Goal: Task Accomplishment & Management: Manage account settings

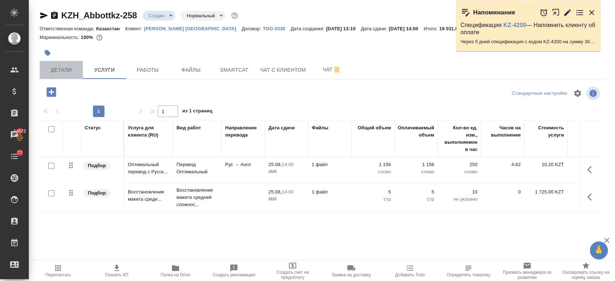
click at [59, 65] on button "Детали" at bounding box center [61, 70] width 43 height 18
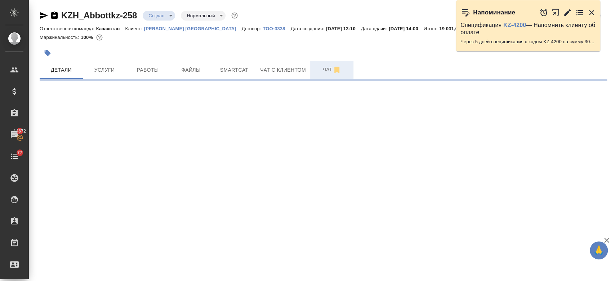
select select "RU"
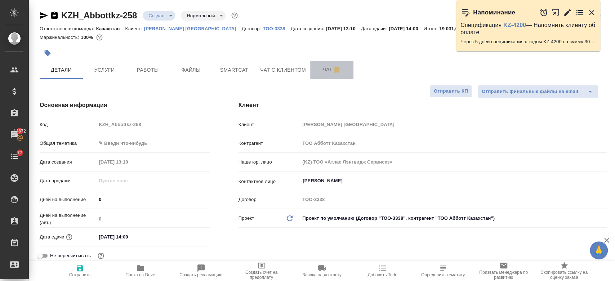
click at [325, 70] on span "Чат" at bounding box center [331, 69] width 35 height 9
type textarea "x"
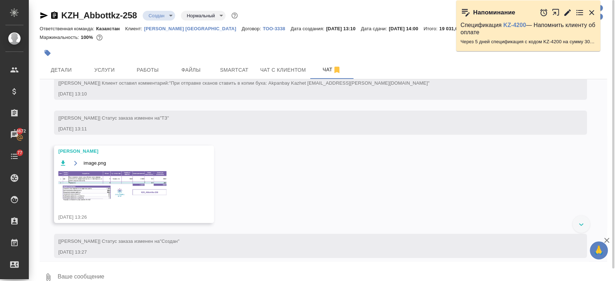
scroll to position [30, 0]
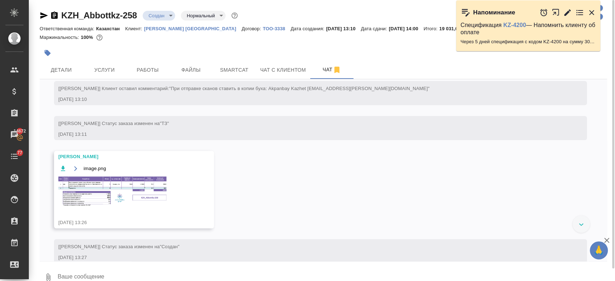
click at [148, 187] on img at bounding box center [112, 191] width 108 height 30
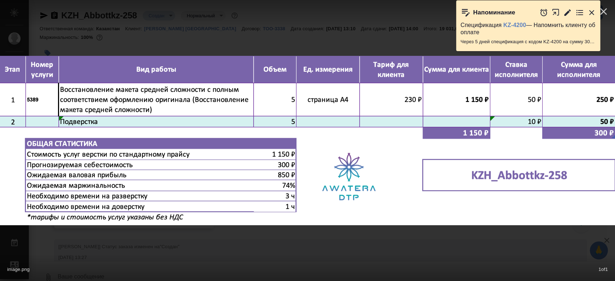
click at [591, 14] on icon "button" at bounding box center [591, 12] width 9 height 9
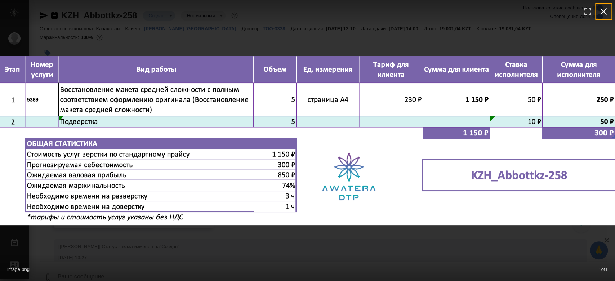
click at [601, 14] on icon "button" at bounding box center [603, 11] width 7 height 7
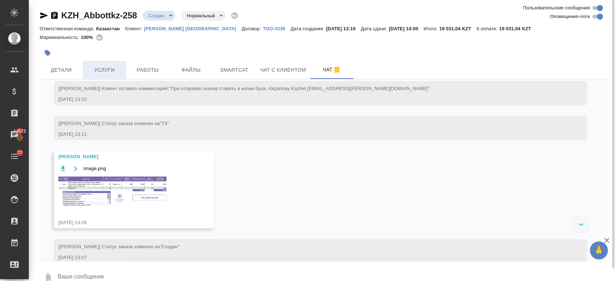
click at [101, 72] on span "Услуги" at bounding box center [104, 70] width 35 height 9
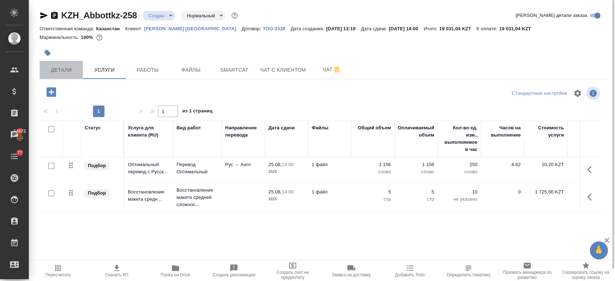
click at [63, 73] on span "Детали" at bounding box center [61, 70] width 35 height 9
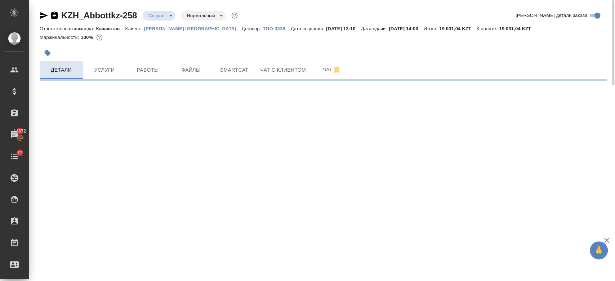
select select "RU"
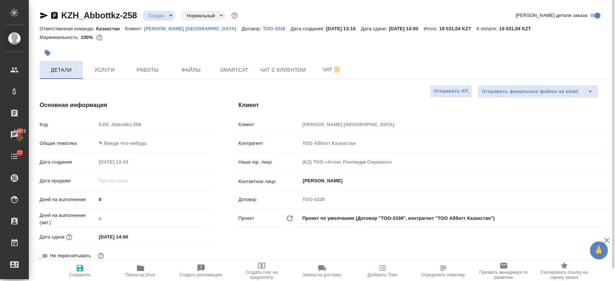
type textarea "x"
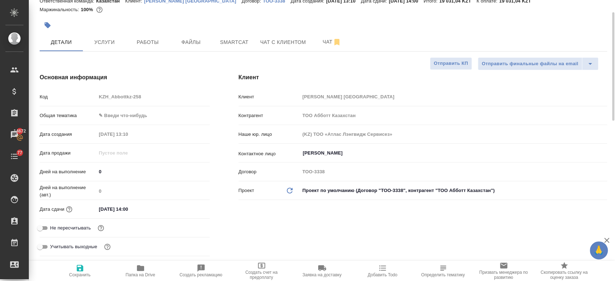
scroll to position [30, 0]
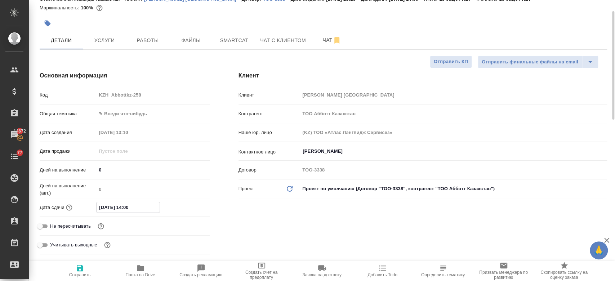
click at [117, 208] on input "25.08.2025 14:00" at bounding box center [127, 207] width 63 height 10
click at [188, 212] on div "25.08.2025 14:00" at bounding box center [152, 207] width 113 height 10
click at [188, 208] on icon "button" at bounding box center [188, 207] width 9 height 9
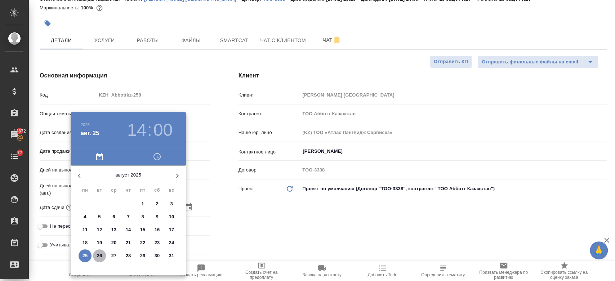
click at [102, 252] on p "26" at bounding box center [99, 255] width 5 height 7
type input "26.08.2025 14:00"
type textarea "x"
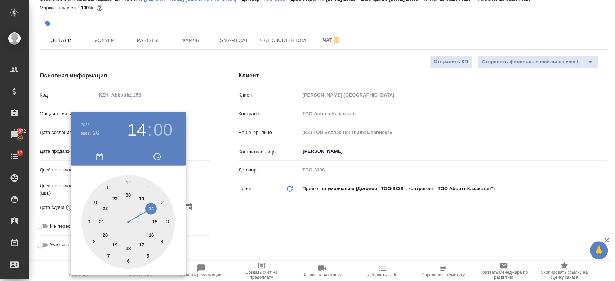
click at [129, 180] on div at bounding box center [128, 222] width 94 height 94
type input "26.08.2025 12:00"
type textarea "x"
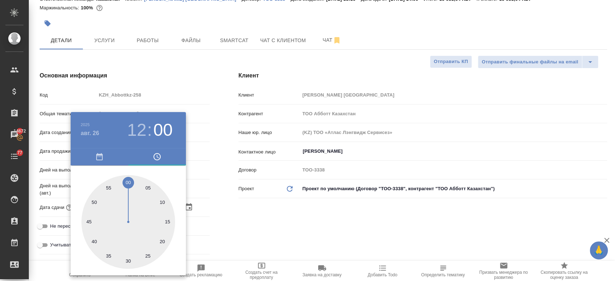
click at [248, 242] on div at bounding box center [307, 140] width 615 height 281
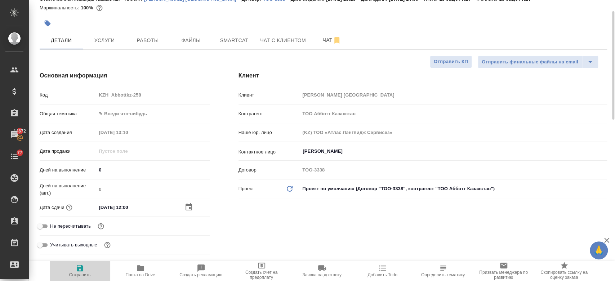
click at [82, 266] on icon "button" at bounding box center [80, 268] width 6 height 6
type textarea "x"
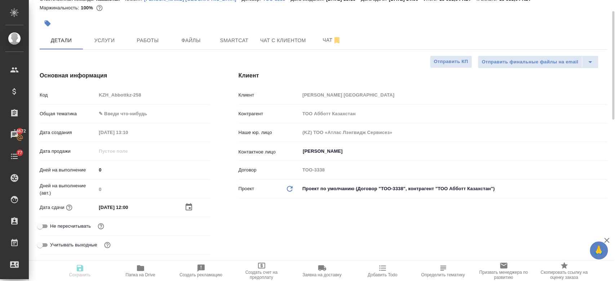
type textarea "x"
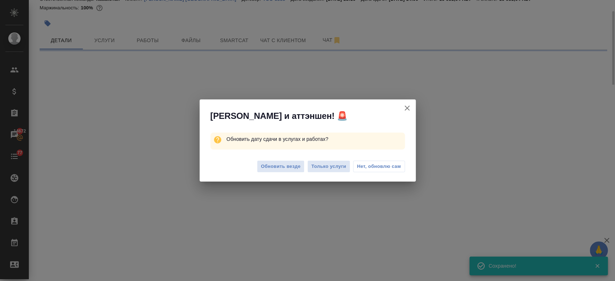
select select "RU"
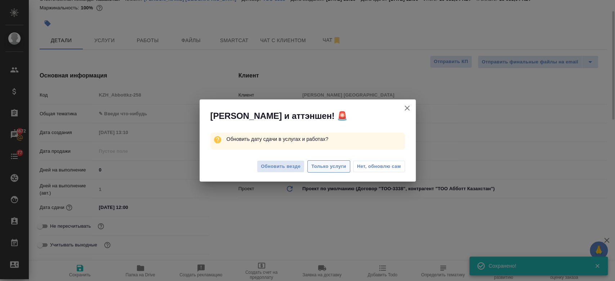
type textarea "x"
click at [325, 170] on span "Только услуги" at bounding box center [328, 166] width 35 height 8
type textarea "x"
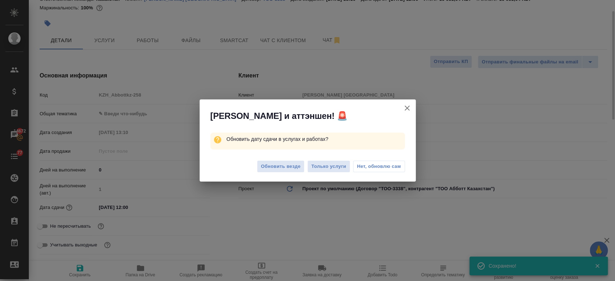
type textarea "x"
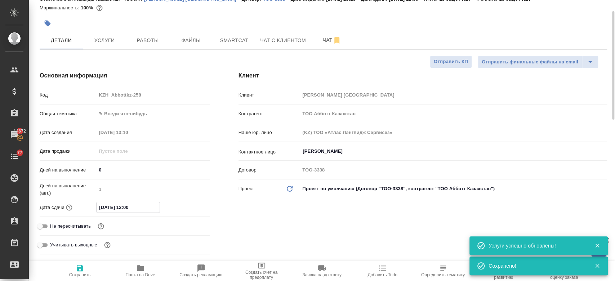
click at [127, 209] on input "26.08.2025 12:00" at bounding box center [127, 207] width 63 height 10
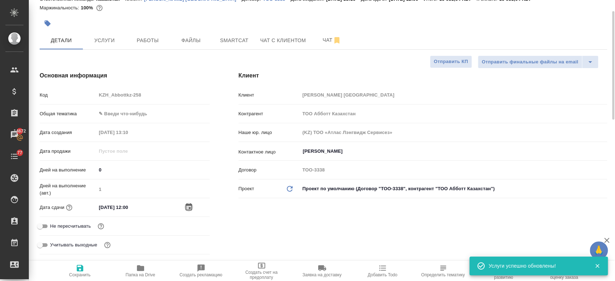
click at [188, 203] on icon "button" at bounding box center [188, 207] width 9 height 9
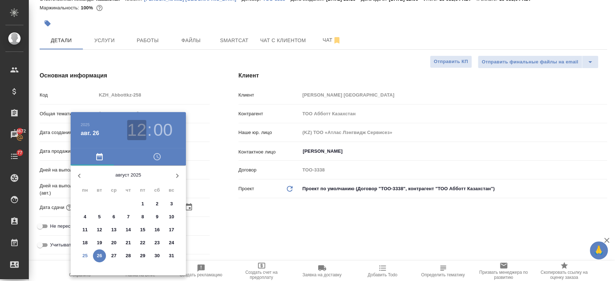
click at [138, 134] on h3 "12" at bounding box center [136, 130] width 19 height 20
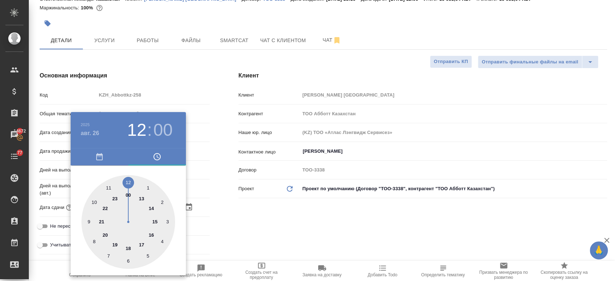
click at [107, 185] on div at bounding box center [128, 222] width 94 height 94
type input "26.08.2025 11:00"
type textarea "x"
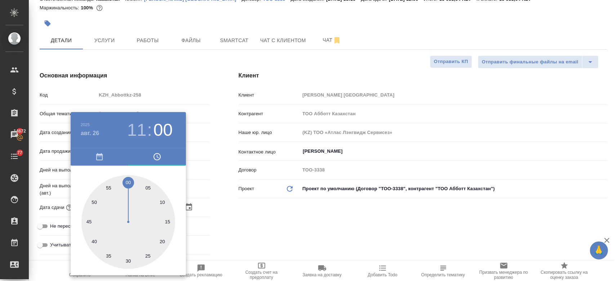
click at [313, 238] on div at bounding box center [307, 140] width 615 height 281
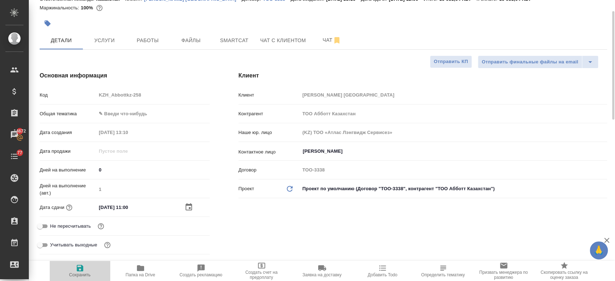
click at [77, 271] on icon "button" at bounding box center [80, 268] width 6 height 6
type textarea "x"
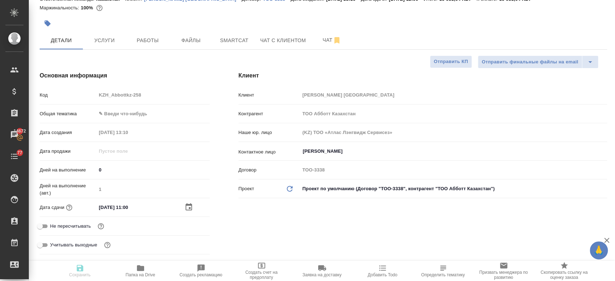
type textarea "x"
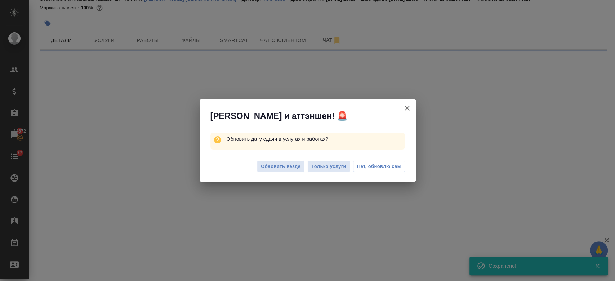
select select "RU"
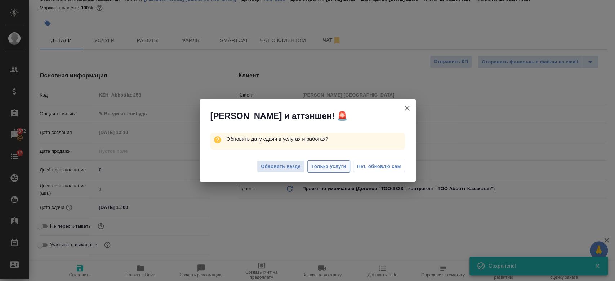
type textarea "x"
click at [324, 170] on span "Только услуги" at bounding box center [328, 166] width 35 height 8
type textarea "x"
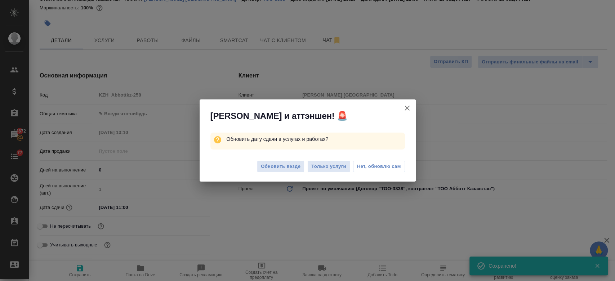
type textarea "x"
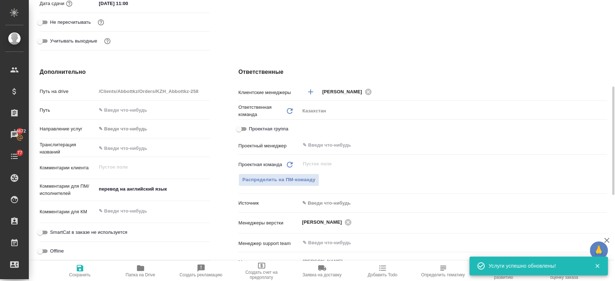
scroll to position [234, 0]
click at [275, 175] on span "Распределить на ПМ-команду" at bounding box center [278, 179] width 73 height 8
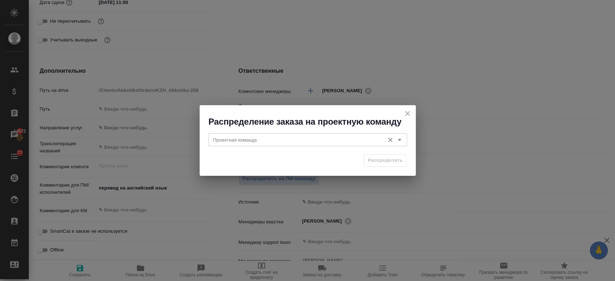
click at [400, 137] on icon "Open" at bounding box center [399, 139] width 9 height 9
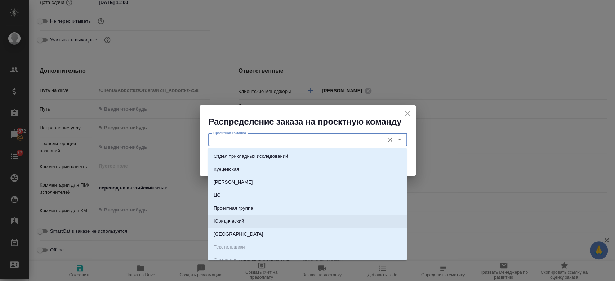
click at [268, 218] on li "Юридический" at bounding box center [307, 221] width 199 height 13
type input "Юридический"
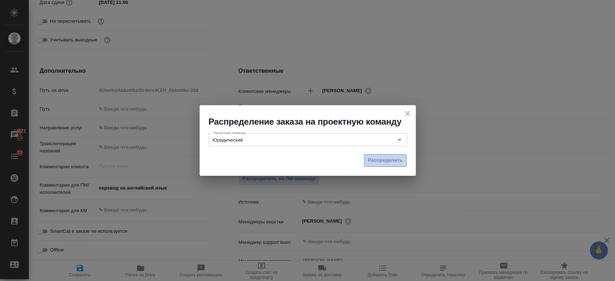
click at [374, 166] on button "Распределить" at bounding box center [385, 160] width 43 height 13
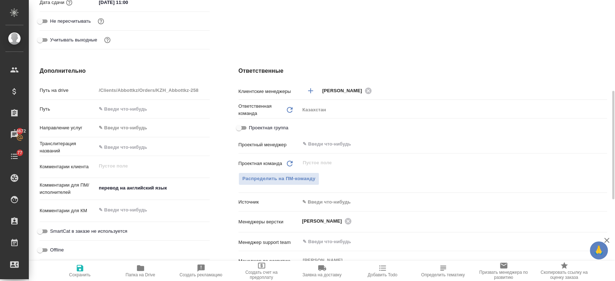
type textarea "x"
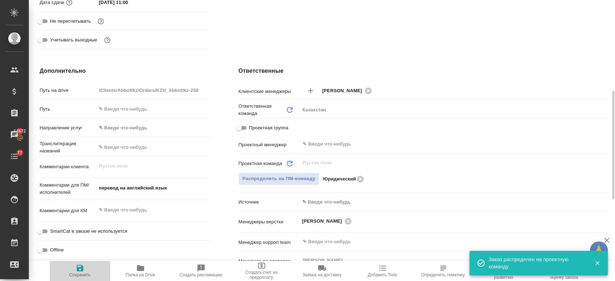
click at [80, 268] on icon "button" at bounding box center [80, 268] width 6 height 6
type textarea "x"
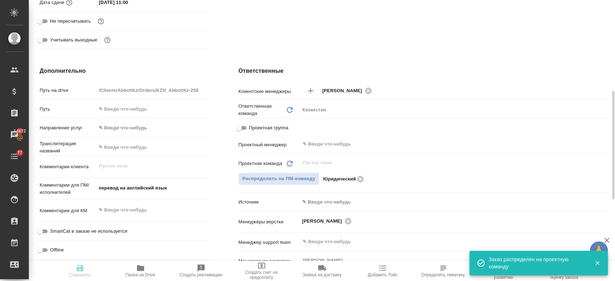
type textarea "x"
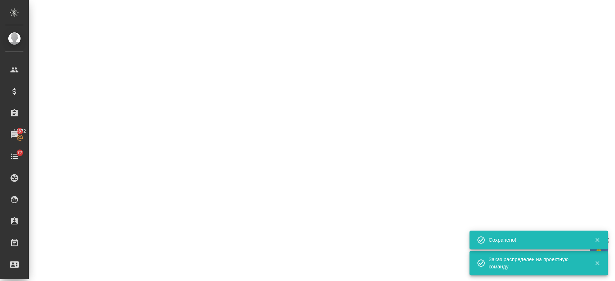
select select "RU"
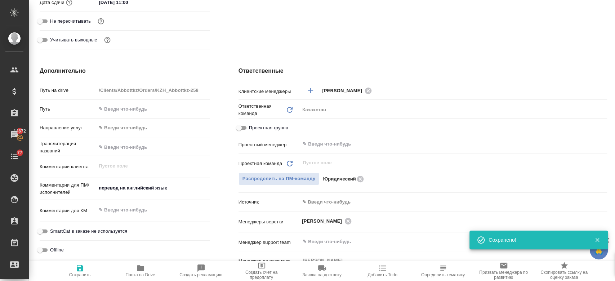
type textarea "x"
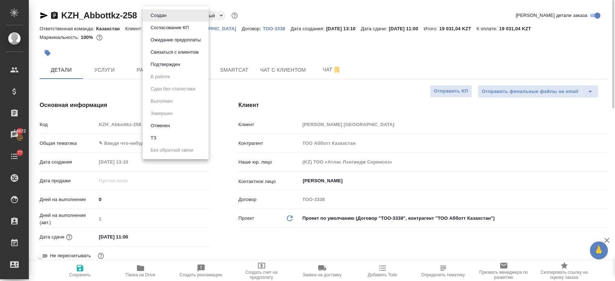
click at [149, 12] on body "🙏 .cls-1 fill:#fff; AWATERA Kosherbayeva Nazerke Клиенты Спецификации Заказы 14…" at bounding box center [307, 140] width 615 height 281
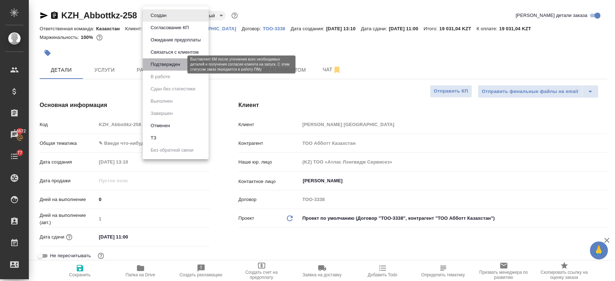
click at [177, 68] on button "Подтвержден" at bounding box center [165, 64] width 34 height 8
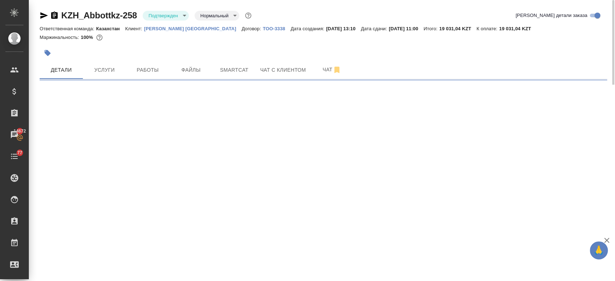
select select "RU"
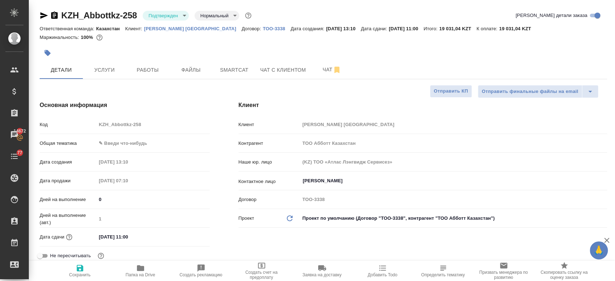
type textarea "x"
click at [44, 16] on icon "button" at bounding box center [44, 15] width 8 height 6
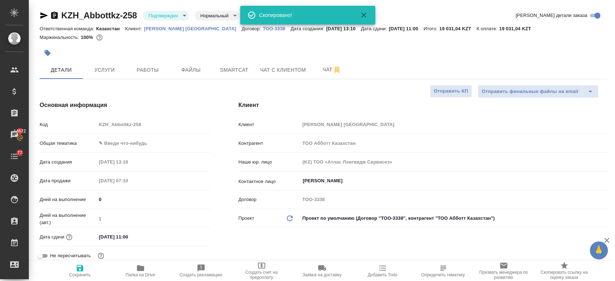
type textarea "x"
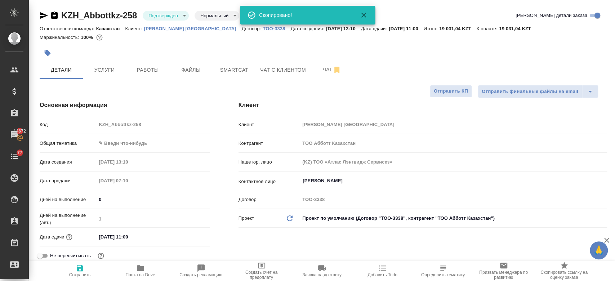
type textarea "x"
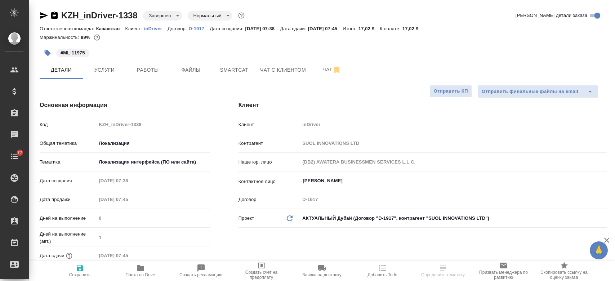
select select "RU"
click at [104, 75] on button "Услуги" at bounding box center [104, 70] width 43 height 18
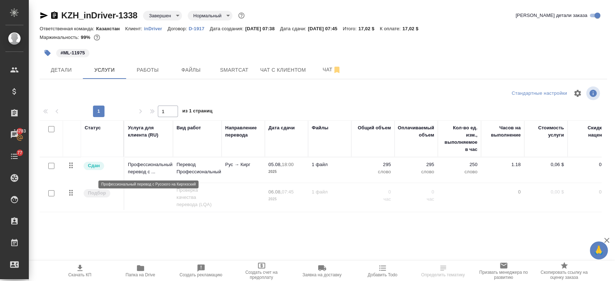
click at [139, 171] on p "Профессиональный перевод с ..." at bounding box center [148, 168] width 41 height 14
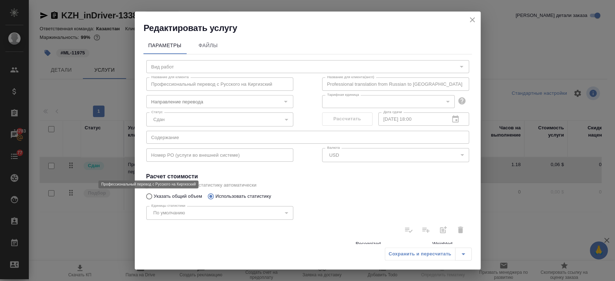
type input "Перевод Профессиональный"
type input "рус-кирг"
click at [466, 23] on h2 "Редактировать услугу" at bounding box center [312, 28] width 337 height 12
click at [466, 18] on div "Редактировать услугу" at bounding box center [308, 23] width 346 height 22
click at [475, 21] on icon "close" at bounding box center [472, 19] width 9 height 9
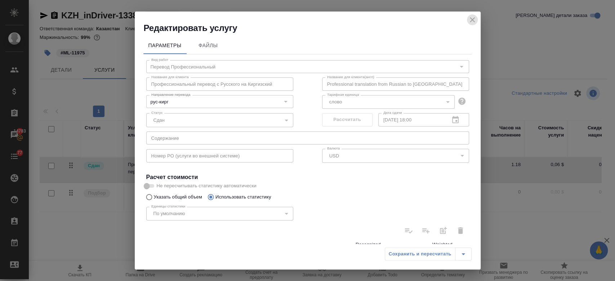
click at [475, 21] on div "KZH_inDriver-1338 Завершен closed Нормальный normal Кратко детали заказа" at bounding box center [323, 17] width 567 height 14
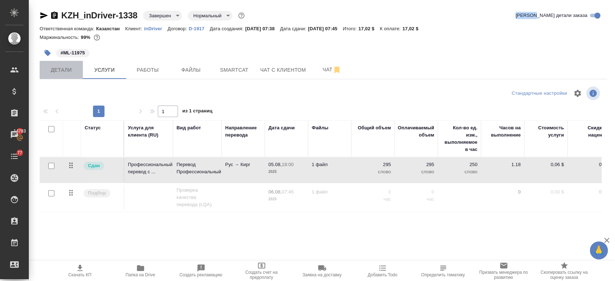
click at [60, 77] on button "Детали" at bounding box center [61, 70] width 43 height 18
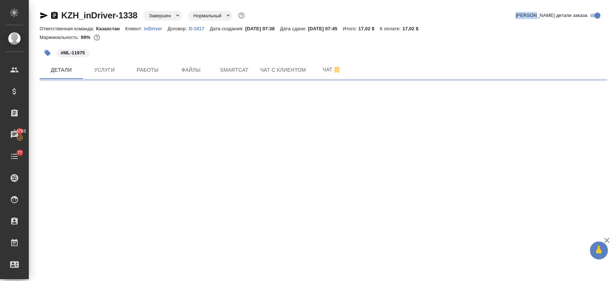
select select "RU"
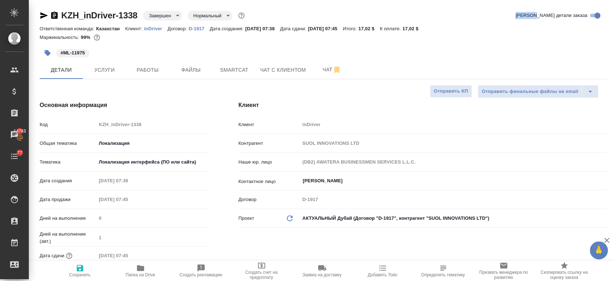
type textarea "x"
click at [72, 58] on div "#ML-11975" at bounding box center [229, 53] width 378 height 16
click at [69, 54] on p "#ML-11975" at bounding box center [72, 52] width 24 height 7
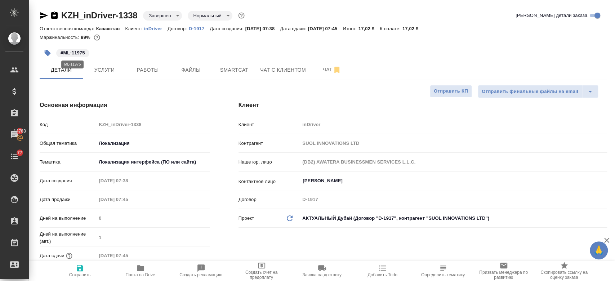
click at [69, 53] on p "#ML-11975" at bounding box center [72, 52] width 24 height 7
click at [66, 50] on p "#ML-11975" at bounding box center [72, 52] width 24 height 7
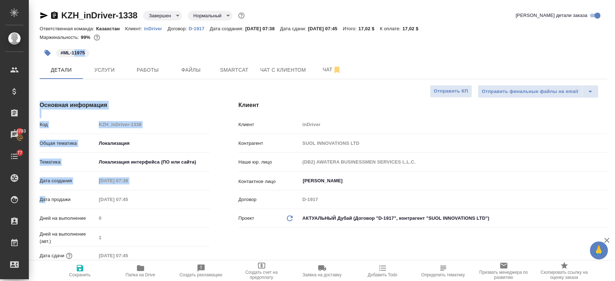
drag, startPoint x: 66, startPoint y: 50, endPoint x: 73, endPoint y: 53, distance: 7.6
click at [73, 53] on p "#ML-11975" at bounding box center [72, 52] width 24 height 7
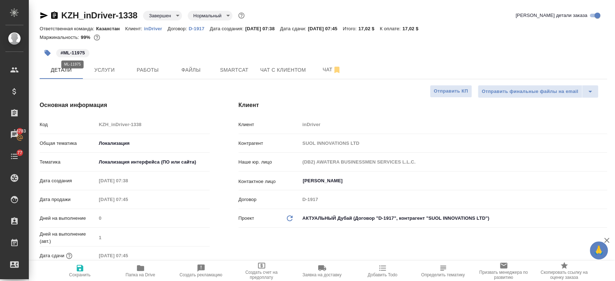
drag, startPoint x: 122, startPoint y: 45, endPoint x: 87, endPoint y: 51, distance: 35.5
click at [87, 51] on div "#ML-11975" at bounding box center [229, 53] width 378 height 16
drag, startPoint x: 85, startPoint y: 51, endPoint x: 61, endPoint y: 51, distance: 24.5
click at [61, 51] on span "#ML-11975" at bounding box center [72, 52] width 33 height 7
copy p "#ML-11975"
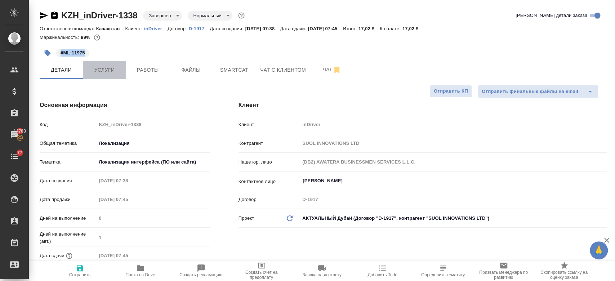
click at [113, 69] on span "Услуги" at bounding box center [104, 70] width 35 height 9
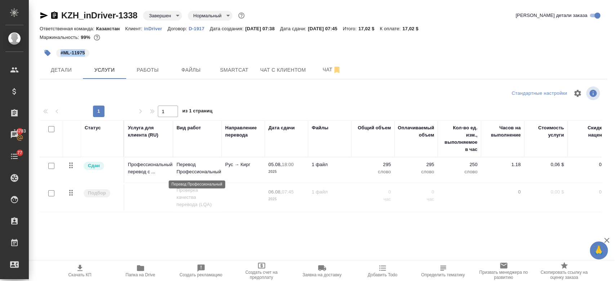
click at [176, 171] on p "Перевод Профессиональный" at bounding box center [196, 168] width 41 height 14
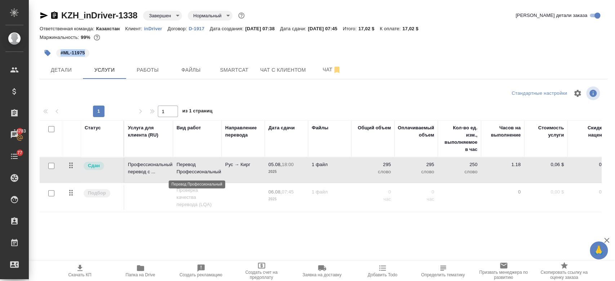
click at [176, 171] on p "Перевод Профессиональный" at bounding box center [196, 168] width 41 height 14
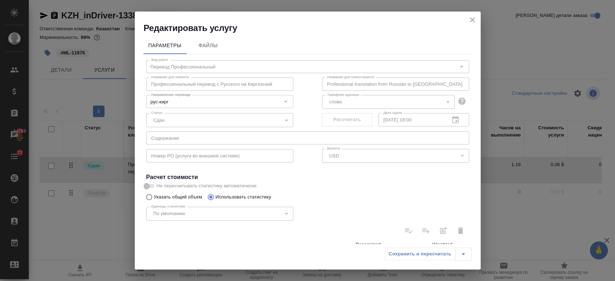
click at [322, 177] on h4 "Расчет стоимости" at bounding box center [307, 177] width 323 height 9
click at [355, 196] on div "Вид работ Перевод Профессиональный Вид работ Название для клиента Профессиональ…" at bounding box center [307, 252] width 328 height 397
click at [355, 196] on div "Единицы статистики По умолчанию default Единицы статистики" at bounding box center [307, 212] width 351 height 47
click at [474, 23] on icon "close" at bounding box center [472, 19] width 9 height 9
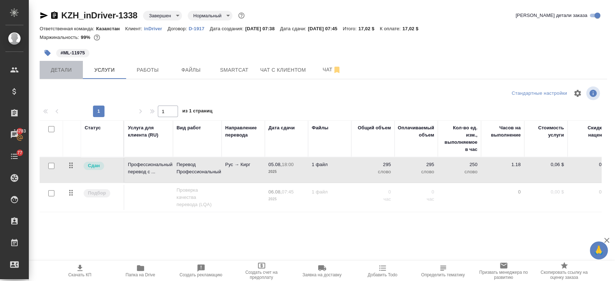
click at [75, 78] on button "Детали" at bounding box center [61, 70] width 43 height 18
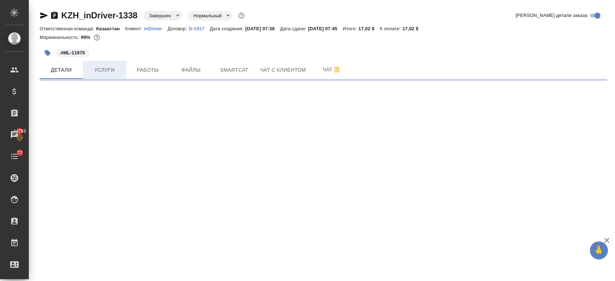
select select "RU"
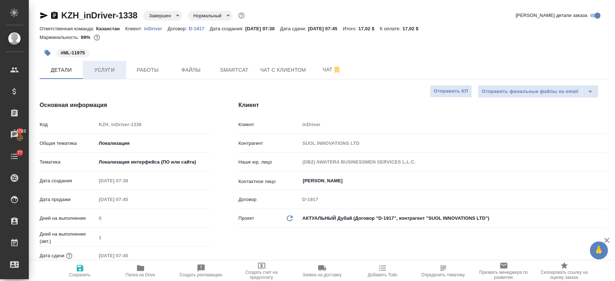
type textarea "x"
click at [108, 71] on span "Услуги" at bounding box center [104, 70] width 35 height 9
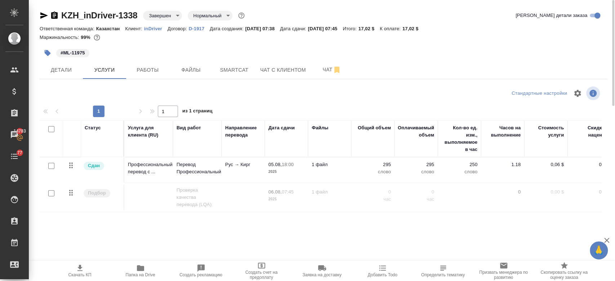
click at [104, 177] on td "Сдан" at bounding box center [102, 169] width 43 height 25
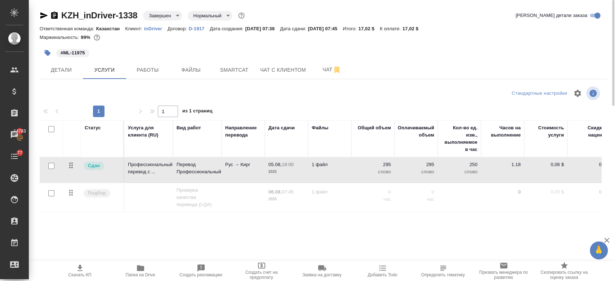
click at [104, 177] on td "Сдан" at bounding box center [102, 169] width 43 height 25
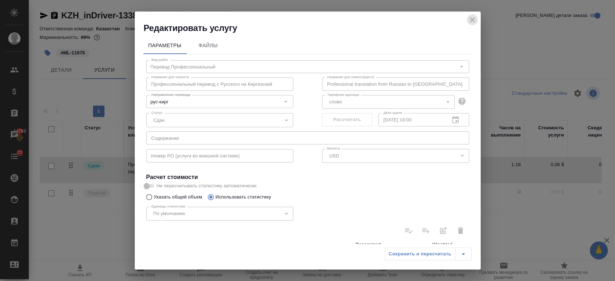
click at [472, 21] on icon "close" at bounding box center [471, 19] width 5 height 5
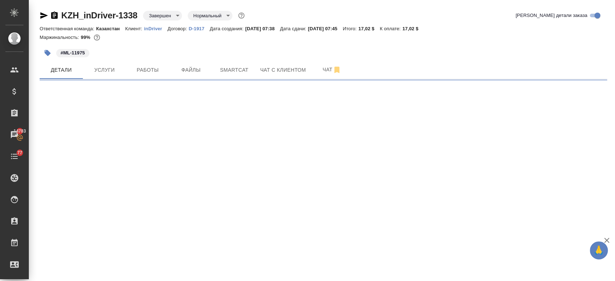
select select "RU"
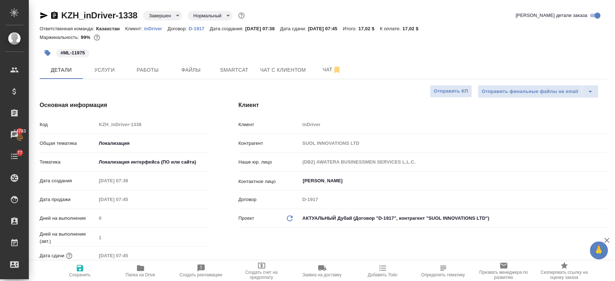
type textarea "x"
click at [42, 16] on icon "button" at bounding box center [44, 15] width 8 height 6
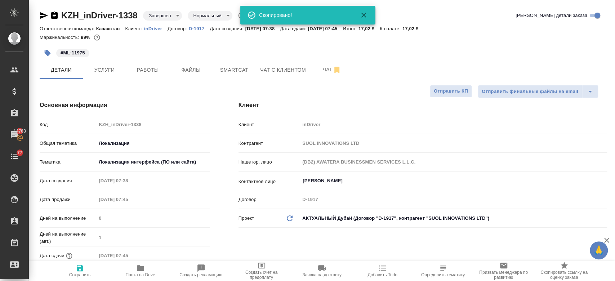
type textarea "x"
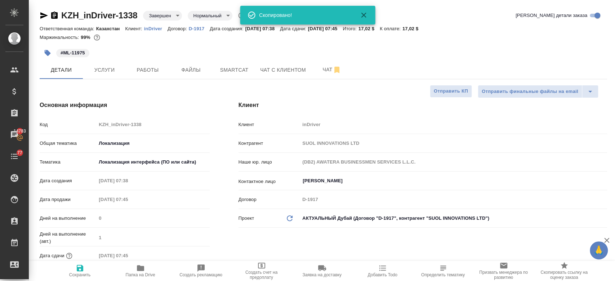
type textarea "x"
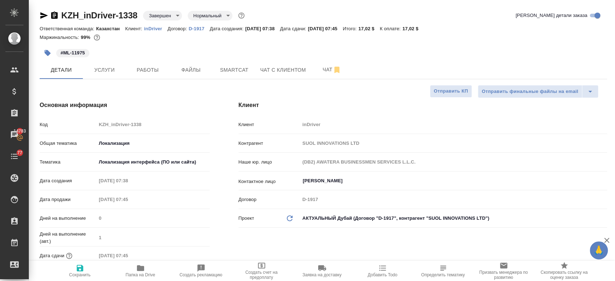
type textarea "x"
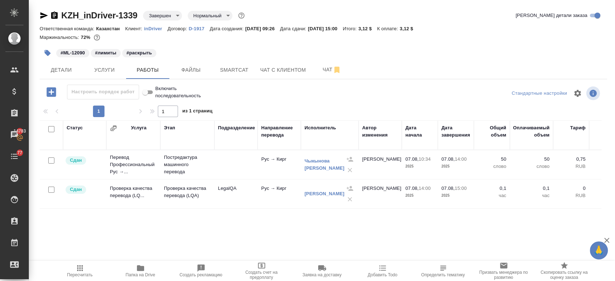
click at [43, 15] on icon "button" at bounding box center [44, 15] width 9 height 9
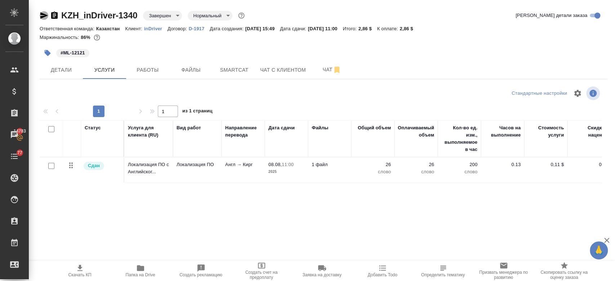
click at [42, 15] on icon "button" at bounding box center [44, 15] width 8 height 6
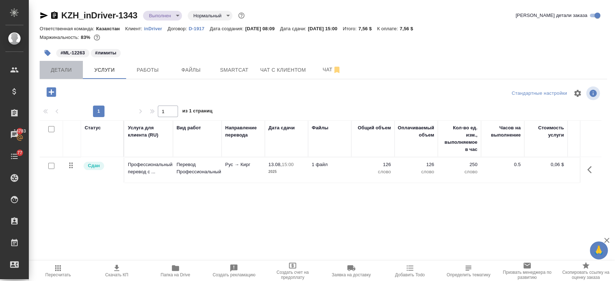
click at [66, 62] on button "Детали" at bounding box center [61, 70] width 43 height 18
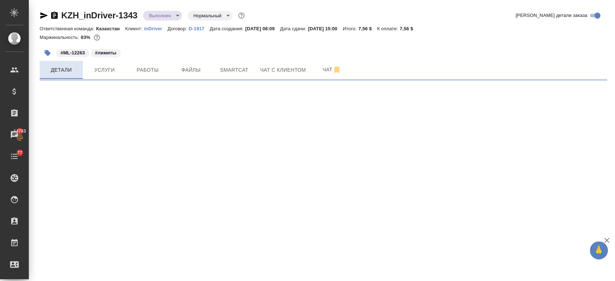
select select "RU"
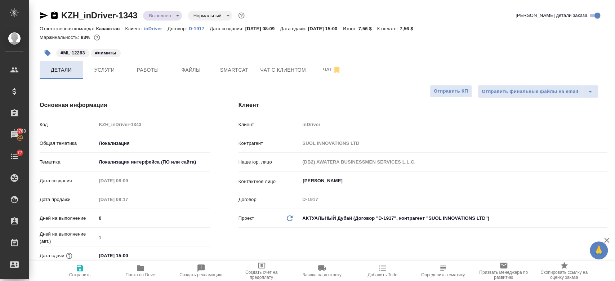
type textarea "x"
click at [102, 70] on span "Услуги" at bounding box center [104, 70] width 35 height 9
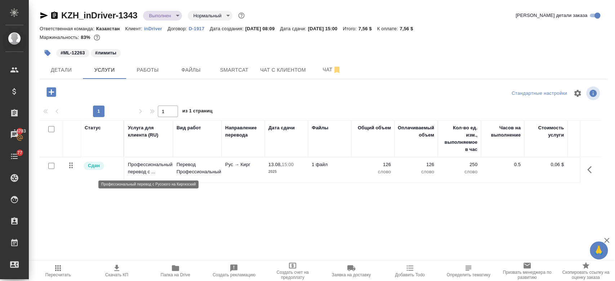
click at [130, 171] on p "Профессиональный перевод с ..." at bounding box center [148, 168] width 41 height 14
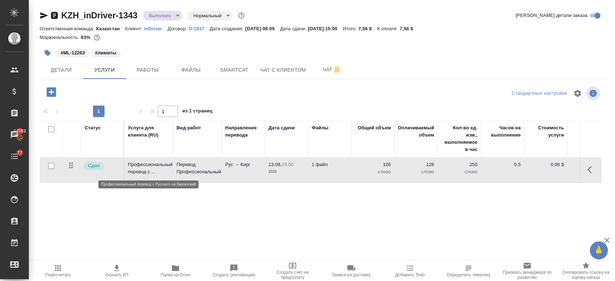
click at [130, 171] on p "Профессиональный перевод с ..." at bounding box center [148, 168] width 41 height 14
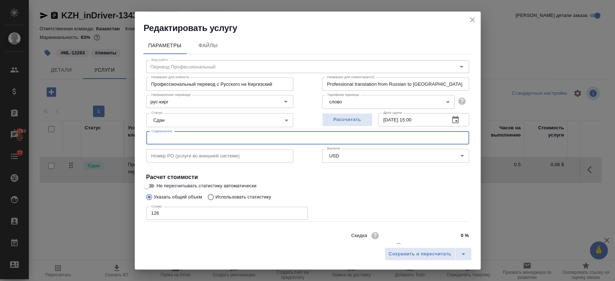
click at [164, 141] on input "text" at bounding box center [307, 137] width 323 height 13
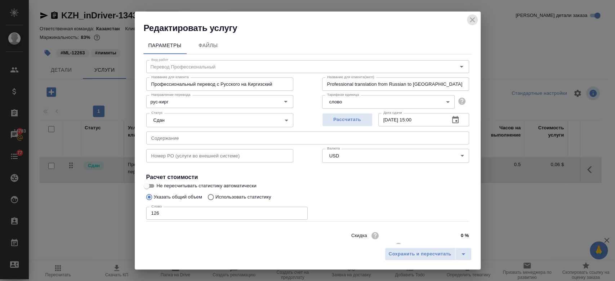
click at [470, 17] on icon "close" at bounding box center [472, 19] width 9 height 9
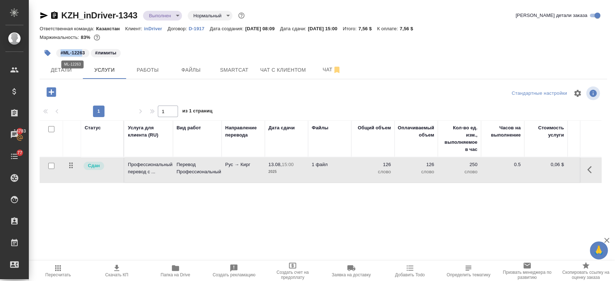
drag, startPoint x: 83, startPoint y: 53, endPoint x: 59, endPoint y: 49, distance: 24.1
click at [59, 49] on div "#ML-12263" at bounding box center [72, 53] width 33 height 8
drag, startPoint x: 86, startPoint y: 51, endPoint x: 60, endPoint y: 50, distance: 25.2
click at [60, 50] on span "#ML-12263" at bounding box center [72, 52] width 33 height 7
copy p "#ML-12263"
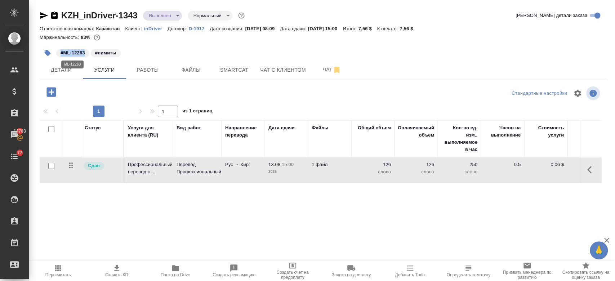
click at [60, 50] on p "#ML-12263" at bounding box center [72, 52] width 24 height 7
click at [132, 169] on p "Профессиональный перевод с ..." at bounding box center [148, 168] width 41 height 14
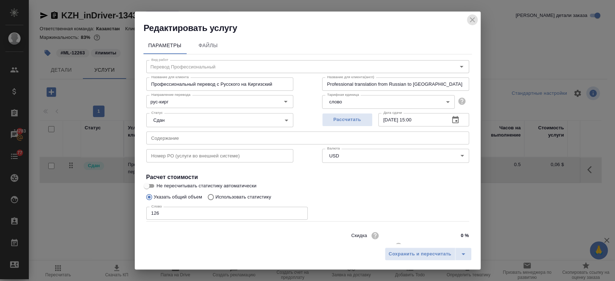
click at [472, 22] on icon "close" at bounding box center [472, 19] width 9 height 9
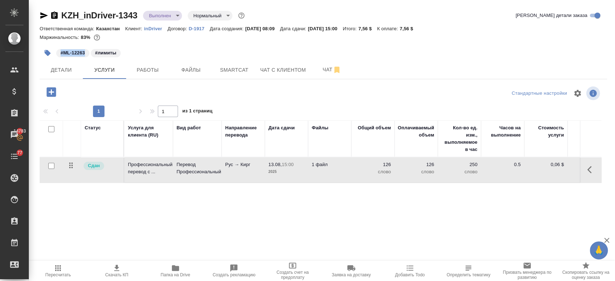
drag, startPoint x: 84, startPoint y: 51, endPoint x: 58, endPoint y: 48, distance: 26.2
click at [58, 48] on div "#ML-12263 #лимиты" at bounding box center [229, 53] width 378 height 16
copy p "#ML-12263"
drag, startPoint x: 147, startPoint y: 180, endPoint x: 137, endPoint y: 174, distance: 12.1
click at [137, 174] on td "Профессиональный перевод с ..." at bounding box center [148, 169] width 49 height 25
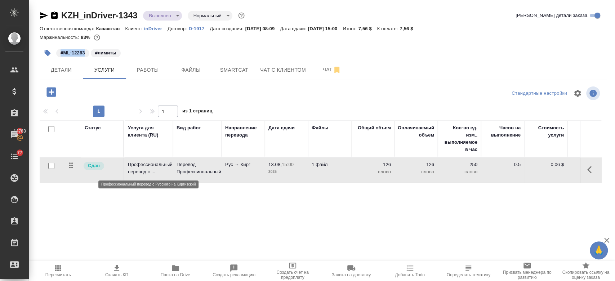
click at [137, 174] on p "Профессиональный перевод с ..." at bounding box center [148, 168] width 41 height 14
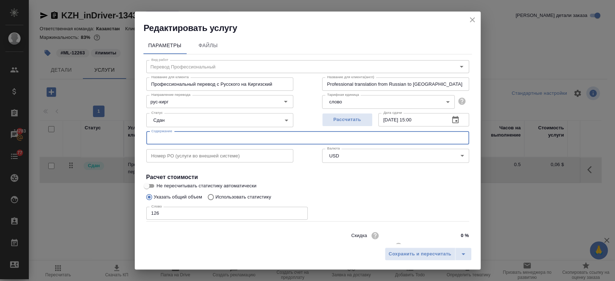
click at [190, 138] on input "text" at bounding box center [307, 137] width 323 height 13
paste input "#ML-12263"
type input "#ML-12263"
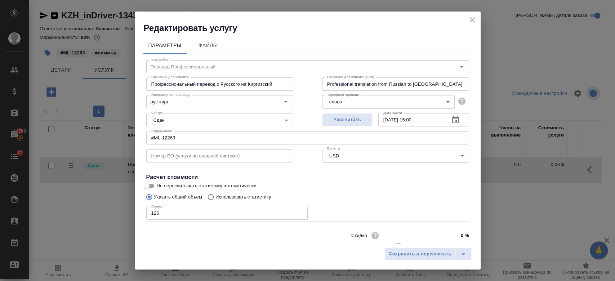
click at [353, 212] on div "Слово 126 Слово" at bounding box center [307, 212] width 323 height 17
click at [388, 259] on button "Сохранить и пересчитать" at bounding box center [420, 253] width 71 height 13
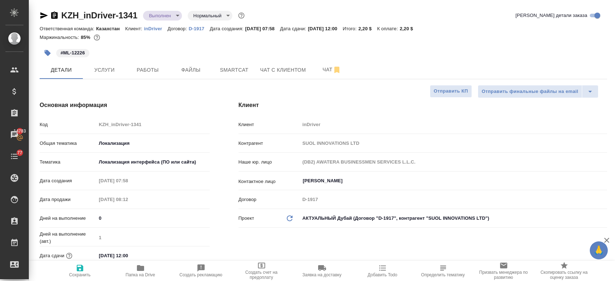
select select "RU"
type textarea "x"
drag, startPoint x: 85, startPoint y: 52, endPoint x: 60, endPoint y: 51, distance: 24.1
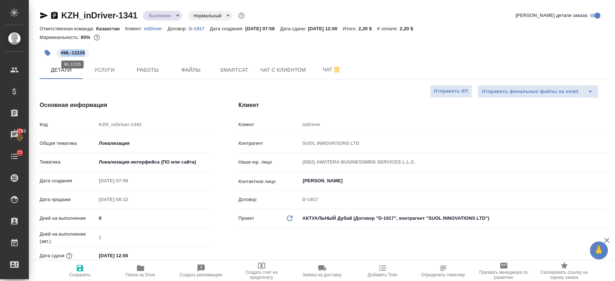
click at [60, 51] on p "#ML-12226" at bounding box center [72, 52] width 24 height 7
copy p "#ML-12226"
click at [106, 70] on span "Услуги" at bounding box center [104, 70] width 35 height 9
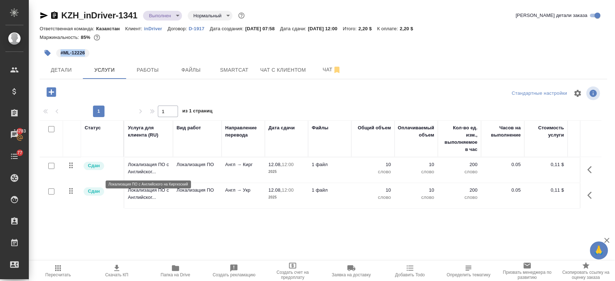
click at [142, 170] on p "Локализация ПО с Английског..." at bounding box center [148, 168] width 41 height 14
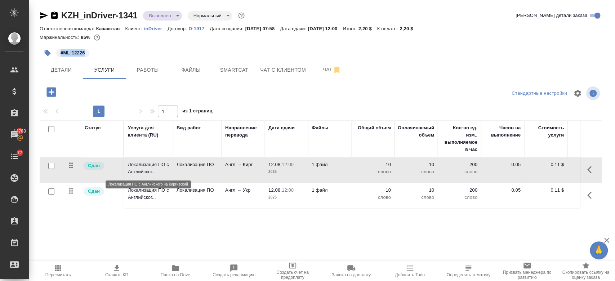
click at [142, 170] on p "Локализация ПО с Английског..." at bounding box center [148, 168] width 41 height 14
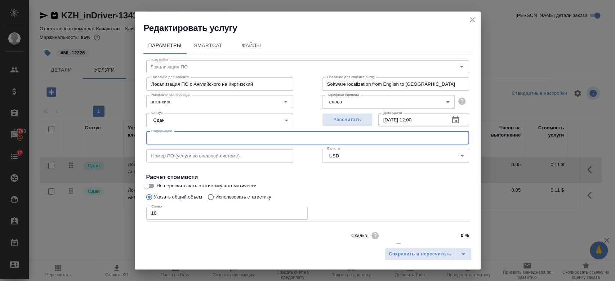
click at [177, 135] on input "text" at bounding box center [307, 137] width 323 height 13
paste input "#ML-12226"
type input "#ML-12226"
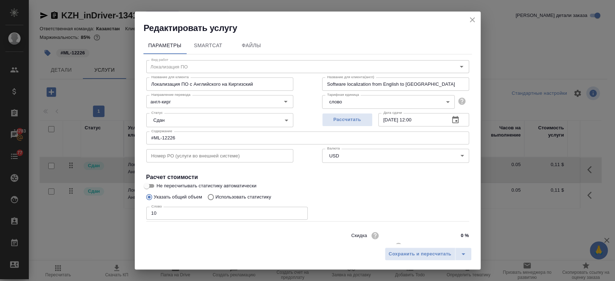
click at [346, 195] on div "Указать общий объем Использовать статистику" at bounding box center [307, 197] width 323 height 14
click at [398, 249] on button "Сохранить и пересчитать" at bounding box center [420, 253] width 71 height 13
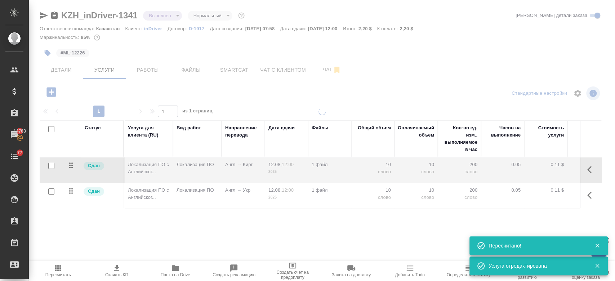
click at [181, 189] on table "Статус Услуга для клиента (RU) Вид работ Направление перевода Дата сдачи Файлы …" at bounding box center [379, 164] width 679 height 88
click at [181, 189] on div at bounding box center [322, 194] width 586 height 173
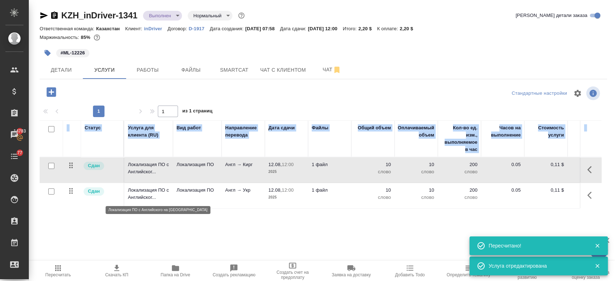
click at [167, 190] on p "Локализация ПО с Английског..." at bounding box center [148, 193] width 41 height 14
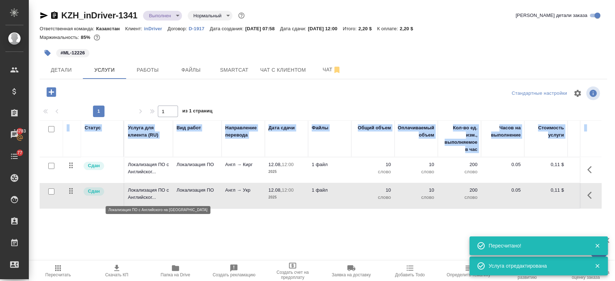
click at [167, 190] on p "Локализация ПО с Английског..." at bounding box center [148, 193] width 41 height 14
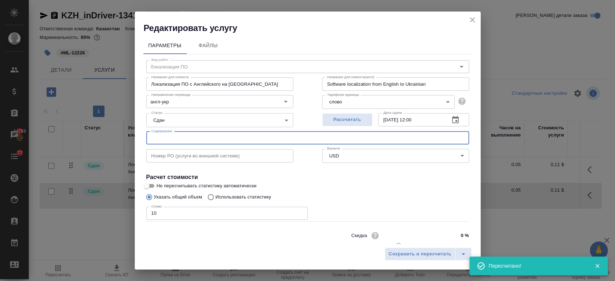
click at [181, 136] on input "text" at bounding box center [307, 137] width 323 height 13
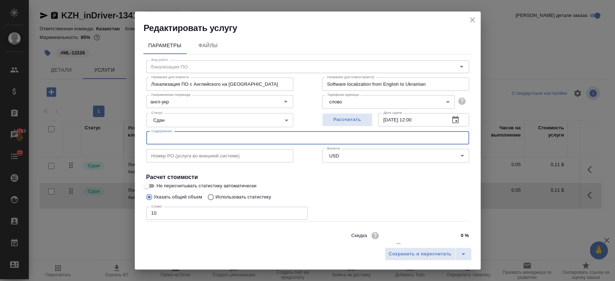
paste input "#ML-12226"
type input "#ML-12226"
click at [389, 256] on span "Сохранить и пересчитать" at bounding box center [419, 254] width 63 height 8
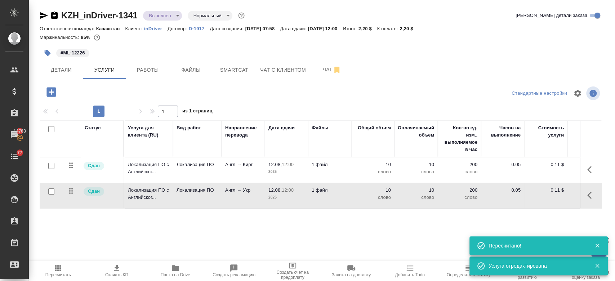
click at [163, 42] on div at bounding box center [323, 42] width 567 height 1
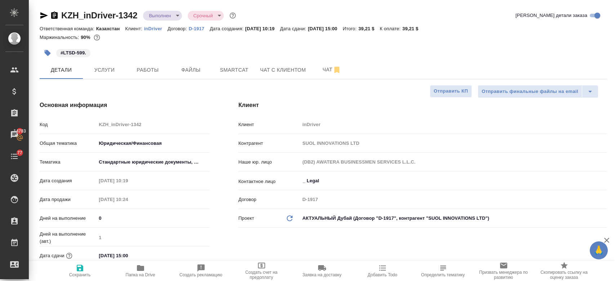
select select "RU"
click at [135, 44] on div at bounding box center [323, 44] width 567 height 1
click at [99, 71] on span "Услуги" at bounding box center [104, 70] width 35 height 9
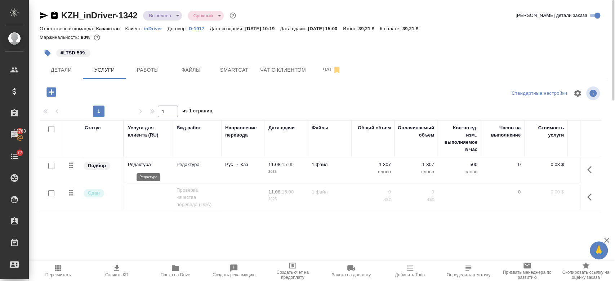
click at [141, 163] on p "Редактура" at bounding box center [148, 164] width 41 height 7
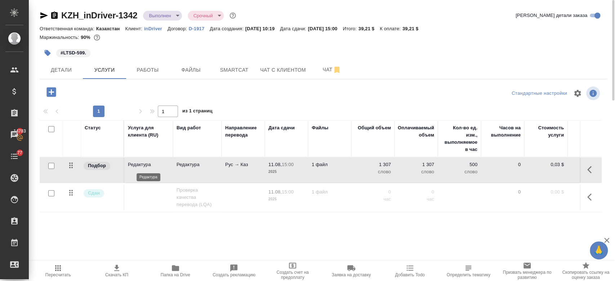
click at [141, 163] on p "Редактура" at bounding box center [148, 164] width 41 height 7
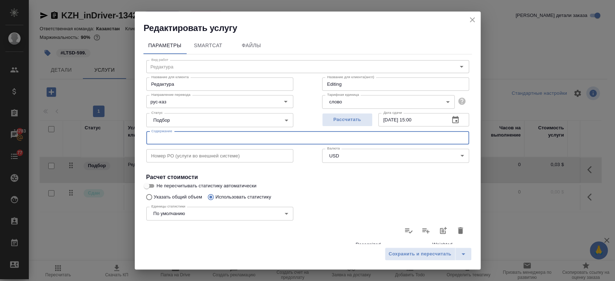
click at [193, 142] on input "text" at bounding box center [307, 137] width 323 height 13
paste input "For external use"
paste input "LTSD-599"
type input "For external use LTSD-599"
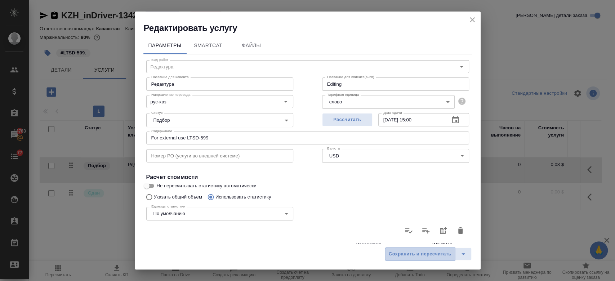
click at [387, 247] on button "Сохранить и пересчитать" at bounding box center [420, 253] width 71 height 13
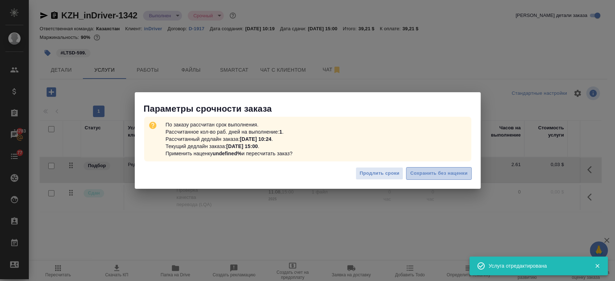
click at [434, 177] on span "Сохранить без наценки" at bounding box center [438, 173] width 57 height 8
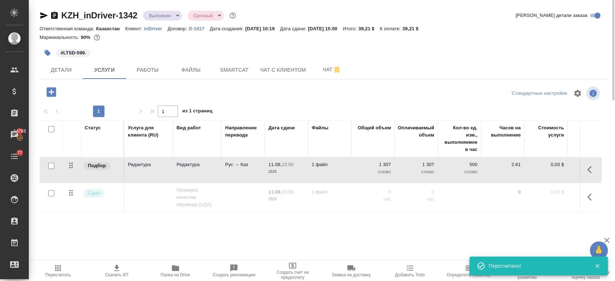
click at [396, 232] on div "Статус Услуга для клиента (RU) Вид работ Направление перевода Дата сдачи Файлы …" at bounding box center [320, 197] width 561 height 155
click at [384, 229] on div "Статус Услуга для клиента (RU) Вид работ Направление перевода Дата сдачи Файлы …" at bounding box center [320, 197] width 561 height 155
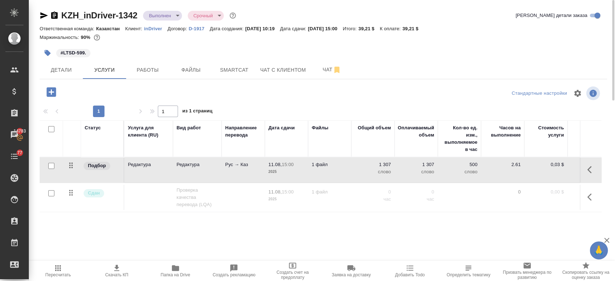
click at [293, 216] on div "Статус Услуга для клиента (RU) Вид работ Направление перевода Дата сдачи Файлы …" at bounding box center [320, 197] width 561 height 155
click at [143, 42] on div "Маржинальность: 90%" at bounding box center [323, 37] width 567 height 9
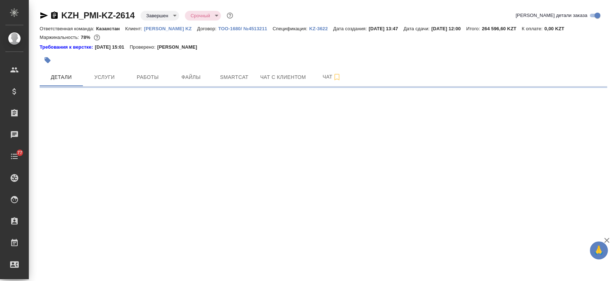
select select "RU"
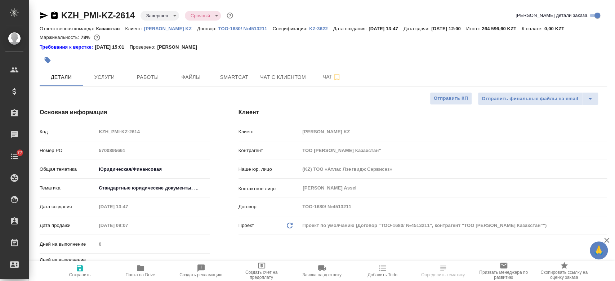
type textarea "x"
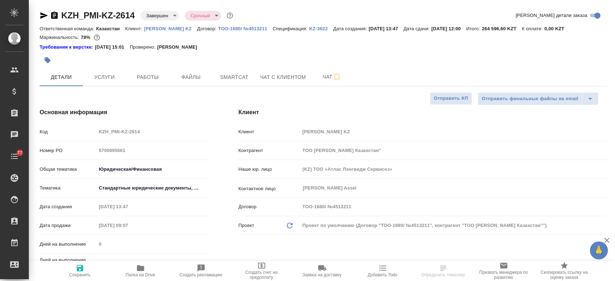
type textarea "x"
click at [312, 28] on p "KZ-3622" at bounding box center [321, 28] width 24 height 5
type textarea "x"
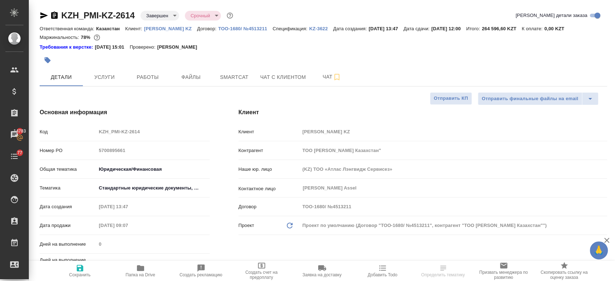
type textarea "x"
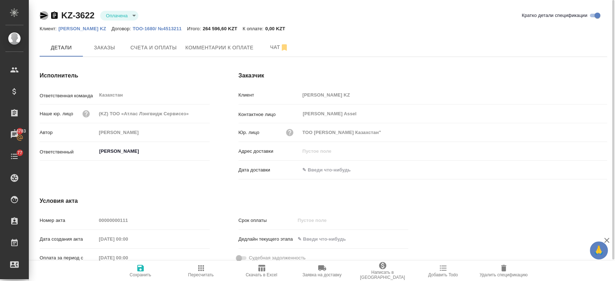
click at [42, 16] on icon "button" at bounding box center [44, 15] width 9 height 9
